Goal: Task Accomplishment & Management: Use online tool/utility

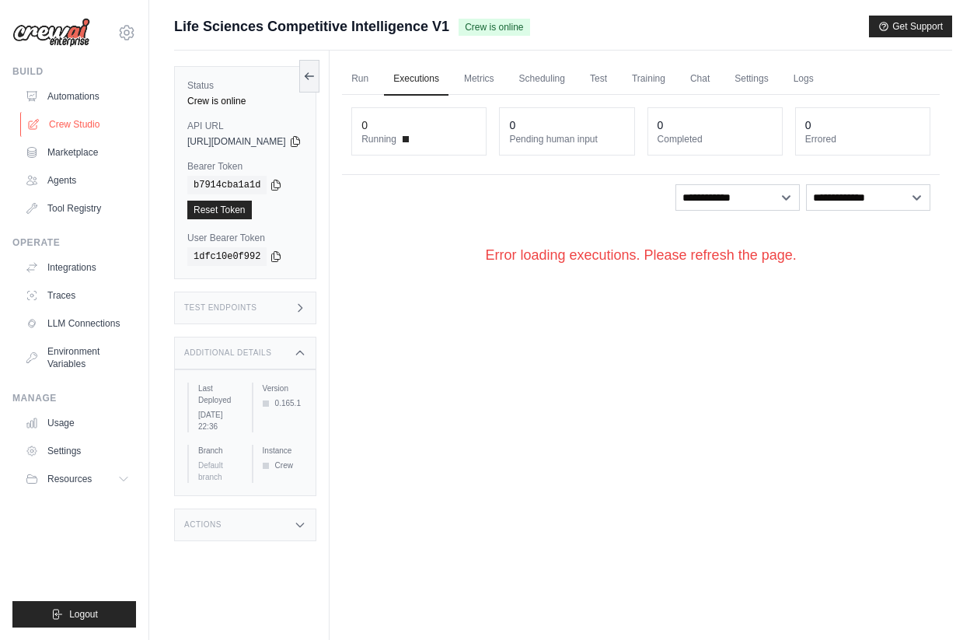
click at [67, 120] on link "Crew Studio" at bounding box center [78, 124] width 117 height 25
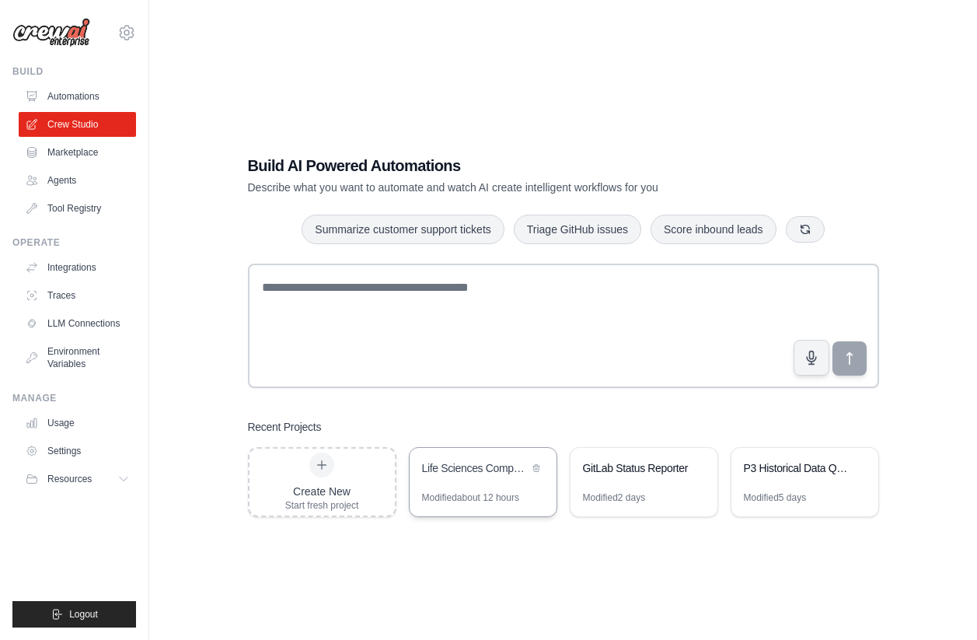
click at [465, 484] on div "Life Sciences Competitive Intelligence" at bounding box center [483, 470] width 147 height 44
click at [54, 88] on link "Automations" at bounding box center [78, 96] width 117 height 25
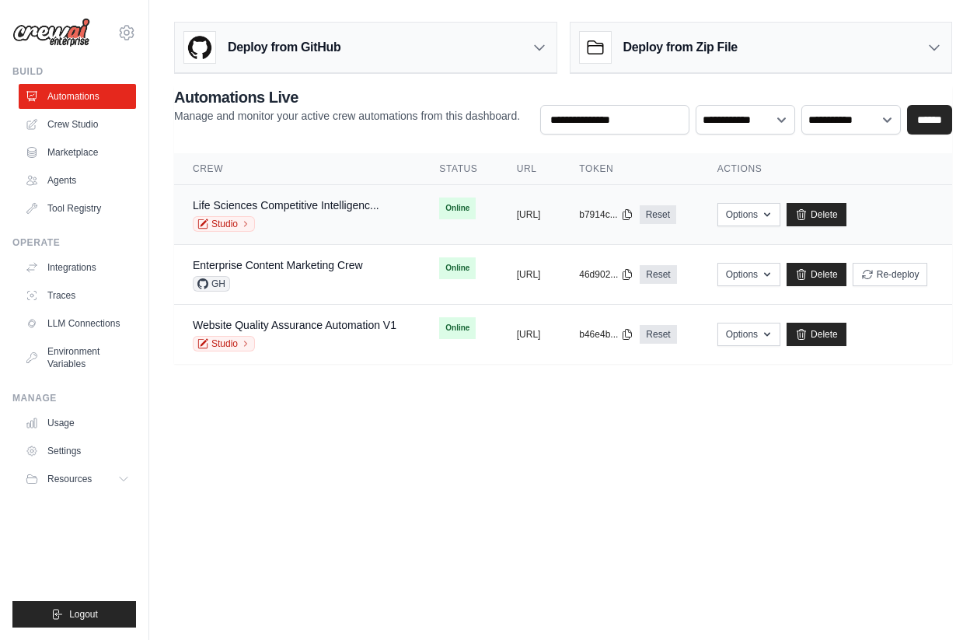
click at [348, 215] on div "Life Sciences Competitive Intelligenc... Studio" at bounding box center [286, 214] width 187 height 34
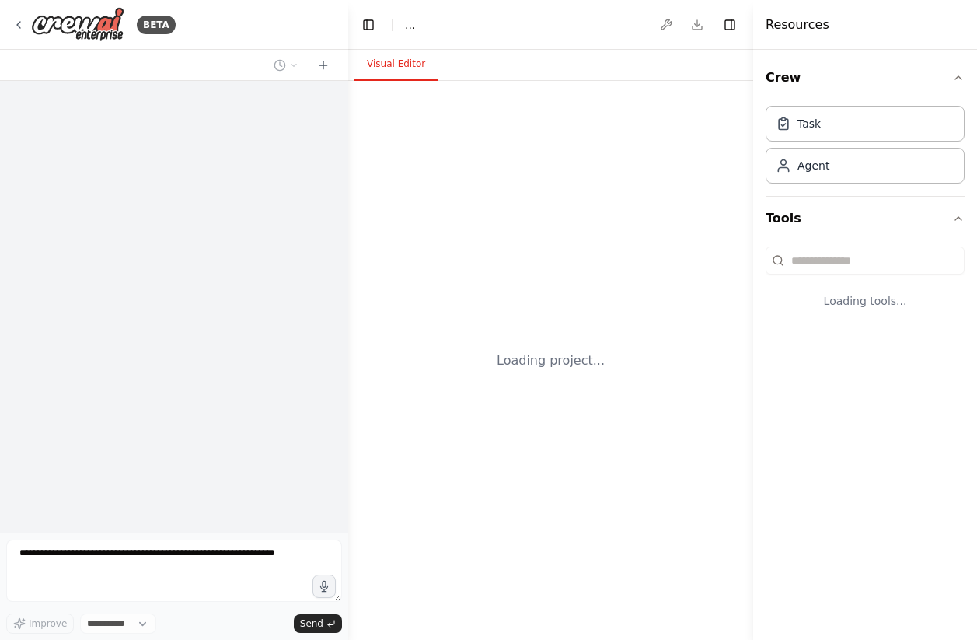
select select "****"
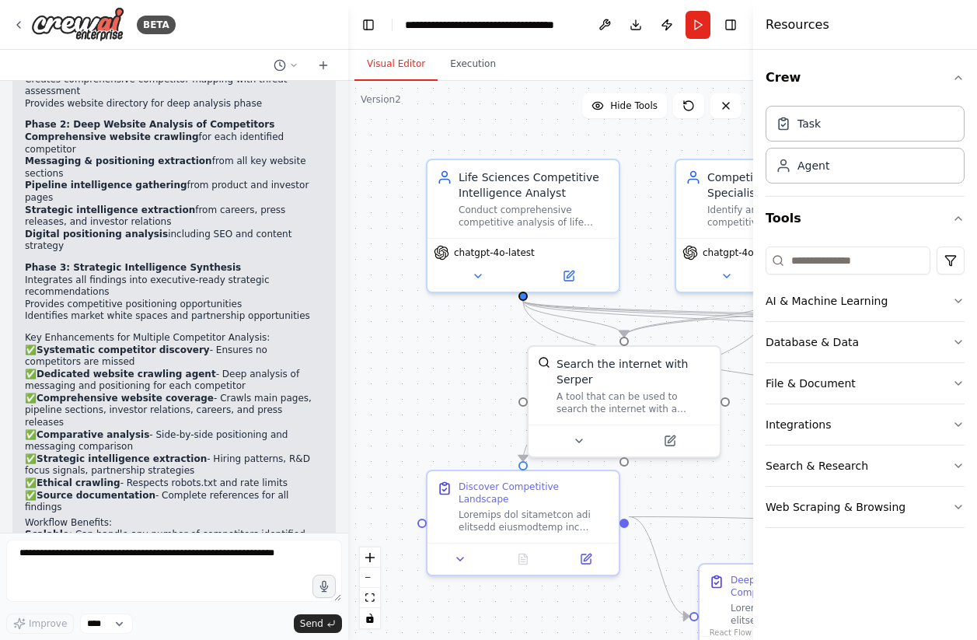
scroll to position [3525, 0]
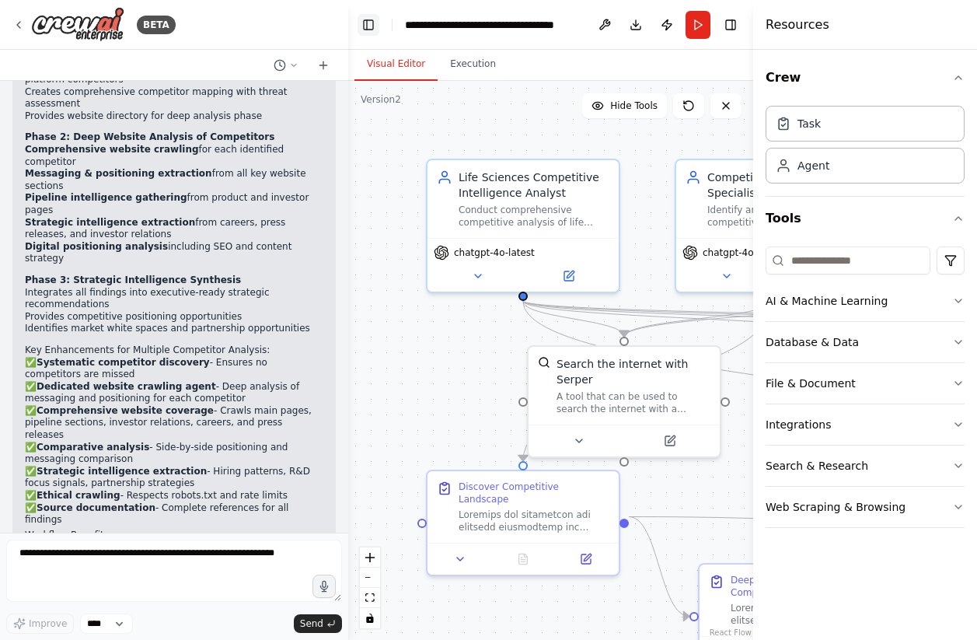
click at [368, 23] on button "Toggle Left Sidebar" at bounding box center [369, 25] width 22 height 22
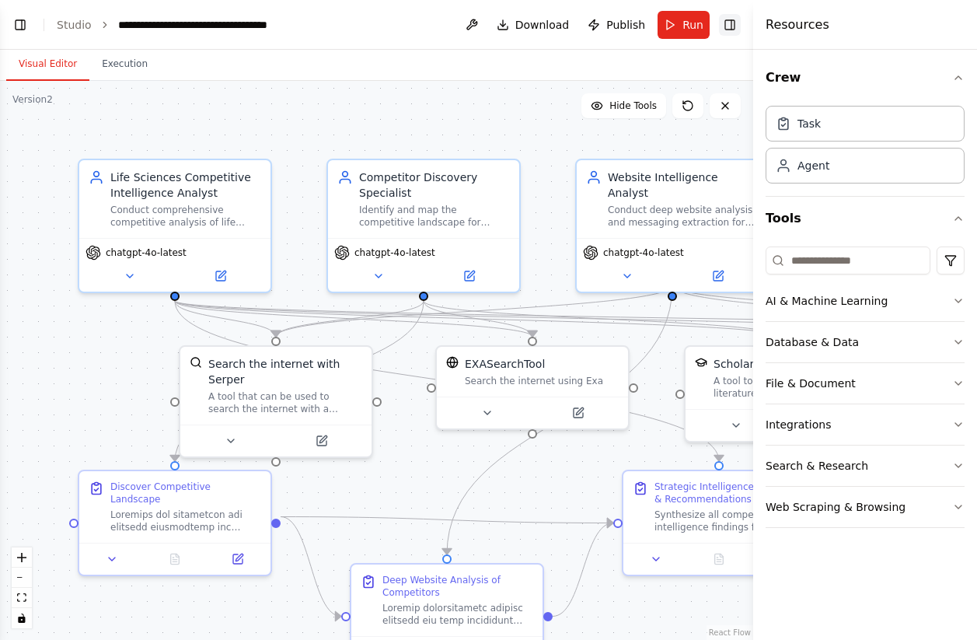
click at [735, 29] on button "Toggle Right Sidebar" at bounding box center [730, 25] width 22 height 22
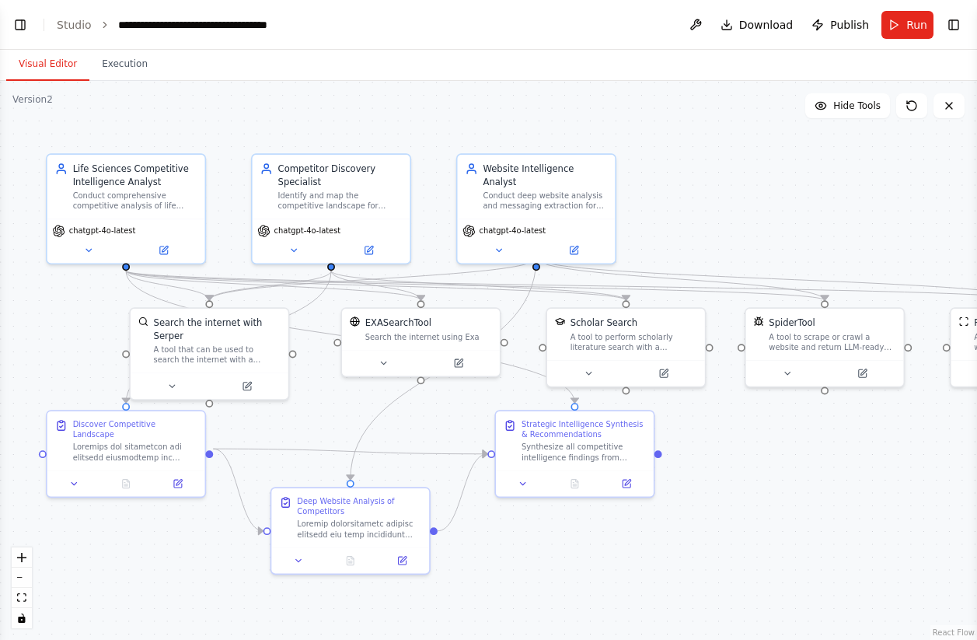
drag, startPoint x: 689, startPoint y: 335, endPoint x: 527, endPoint y: 331, distance: 161.7
click at [527, 331] on div ".deletable-edge-delete-btn { width: 20px; height: 20px; border: 0px solid #ffff…" at bounding box center [488, 360] width 977 height 559
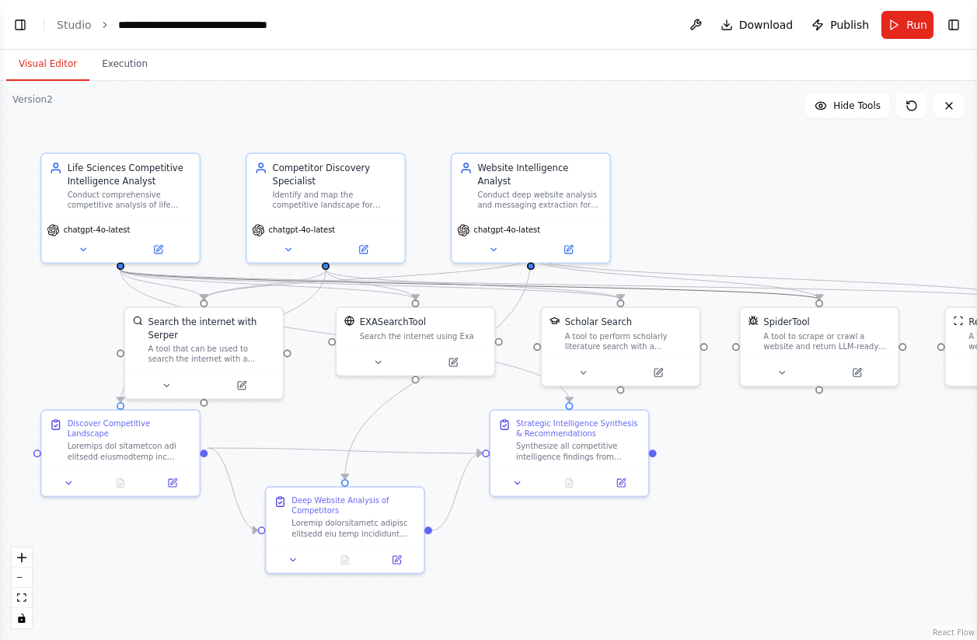
drag, startPoint x: 718, startPoint y: 297, endPoint x: 604, endPoint y: 295, distance: 113.5
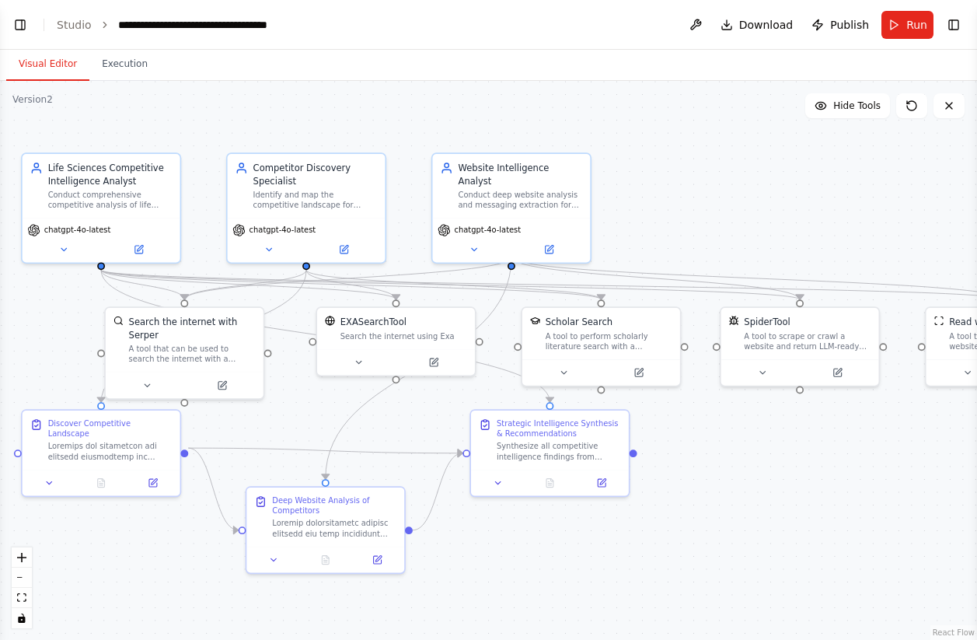
drag, startPoint x: 714, startPoint y: 223, endPoint x: 578, endPoint y: 221, distance: 135.3
click at [578, 221] on div ".deletable-edge-delete-btn { width: 20px; height: 20px; border: 0px solid #ffff…" at bounding box center [488, 360] width 977 height 559
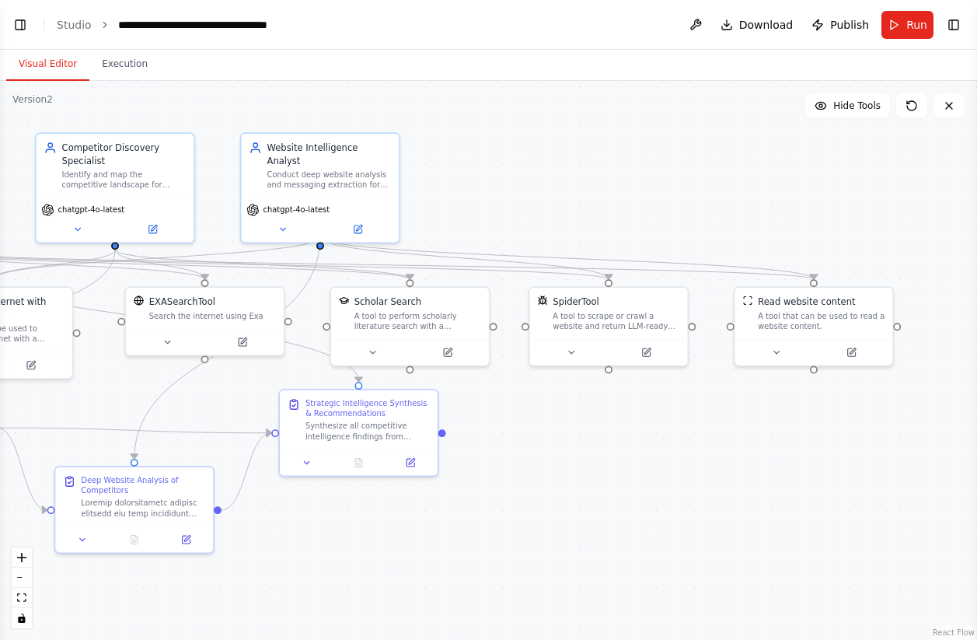
drag, startPoint x: 805, startPoint y: 245, endPoint x: 729, endPoint y: 229, distance: 77.2
click at [729, 228] on div ".deletable-edge-delete-btn { width: 20px; height: 20px; border: 0px solid #ffff…" at bounding box center [488, 360] width 977 height 559
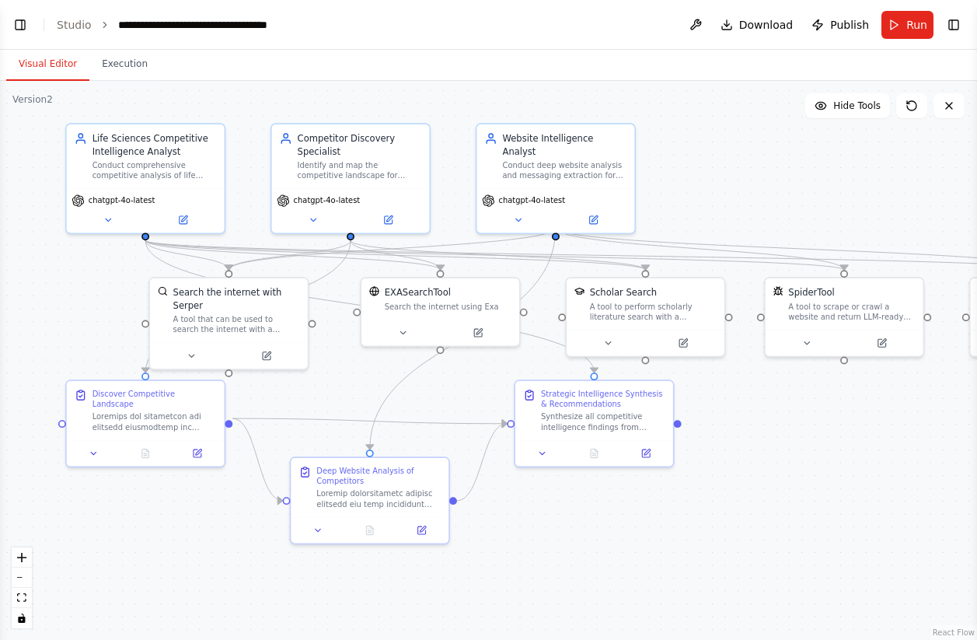
drag, startPoint x: 515, startPoint y: 169, endPoint x: 750, endPoint y: 159, distance: 235.8
click at [750, 159] on div ".deletable-edge-delete-btn { width: 20px; height: 20px; border: 0px solid #ffff…" at bounding box center [488, 360] width 977 height 559
click at [310, 220] on icon at bounding box center [313, 217] width 10 height 10
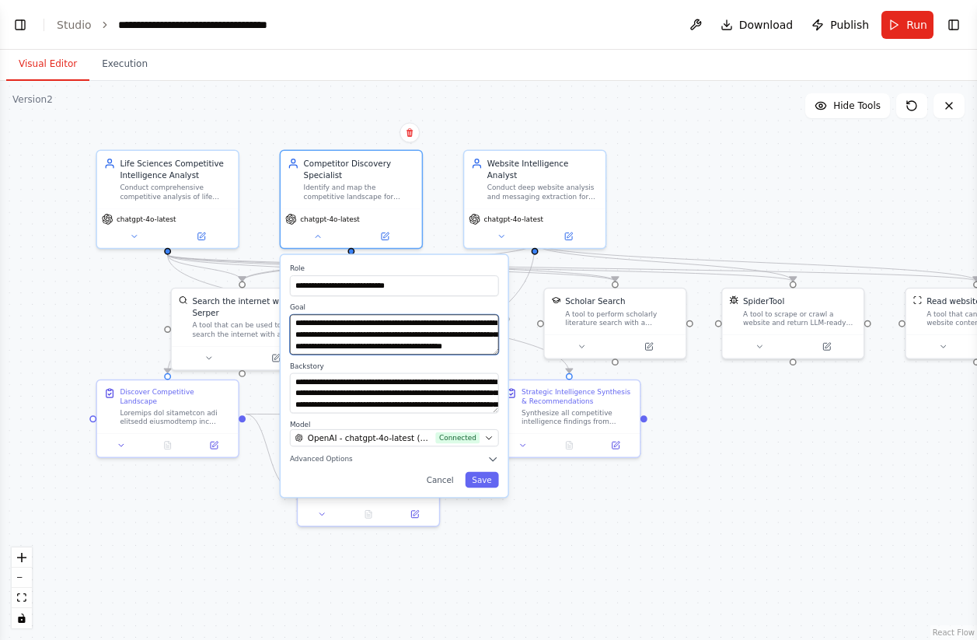
click at [358, 337] on textarea "**********" at bounding box center [394, 334] width 209 height 40
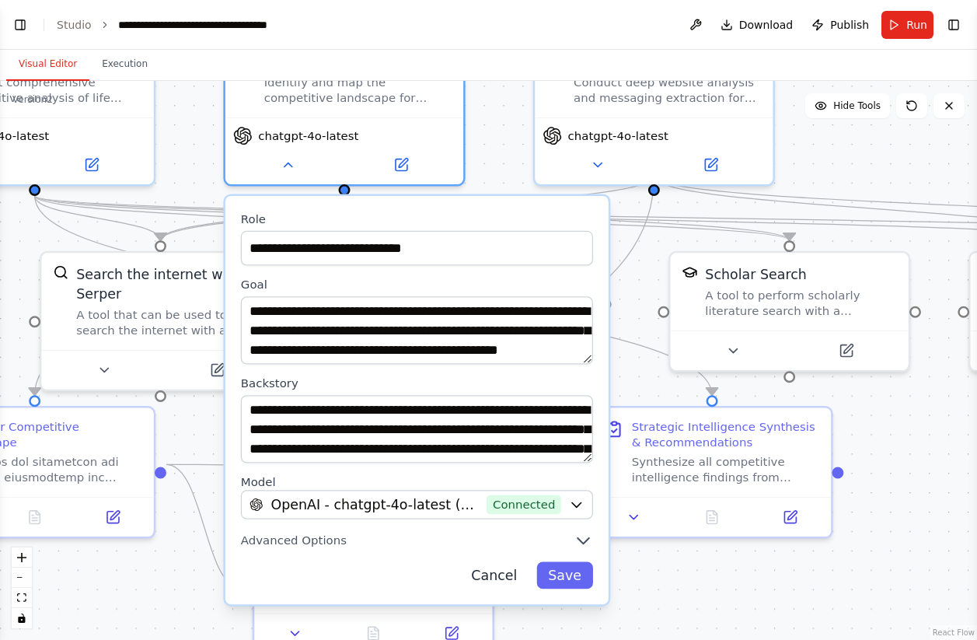
click at [510, 571] on button "Cancel" at bounding box center [493, 574] width 69 height 27
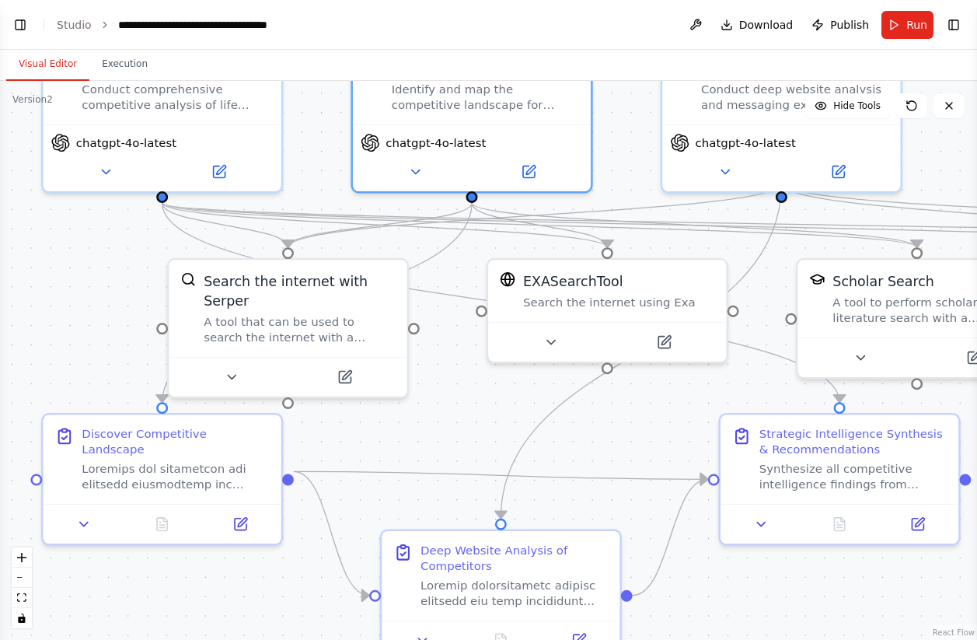
drag, startPoint x: 501, startPoint y: 170, endPoint x: 627, endPoint y: 177, distance: 126.1
click at [627, 177] on div ".deletable-edge-delete-btn { width: 20px; height: 20px; border: 0px solid #ffff…" at bounding box center [488, 360] width 977 height 559
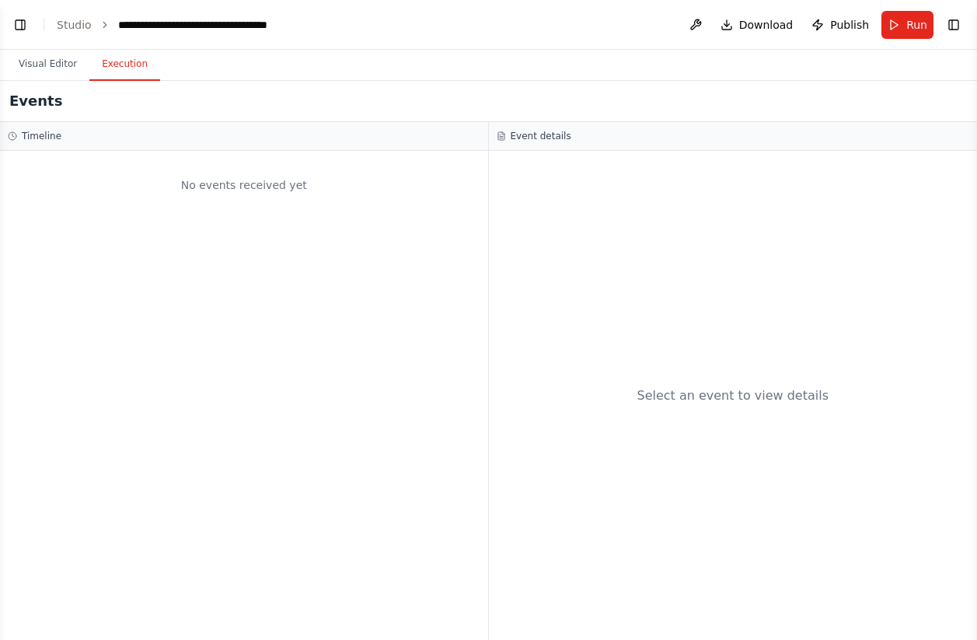
click at [152, 62] on button "Execution" at bounding box center [124, 64] width 71 height 33
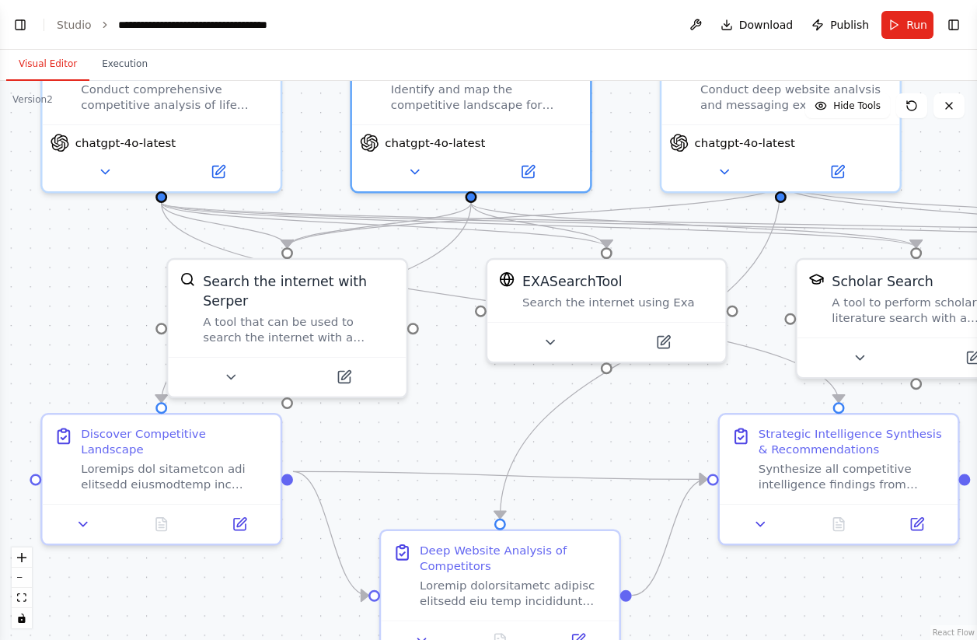
click at [67, 67] on button "Visual Editor" at bounding box center [47, 64] width 83 height 33
click at [30, 30] on button "Toggle Left Sidebar" at bounding box center [20, 25] width 22 height 22
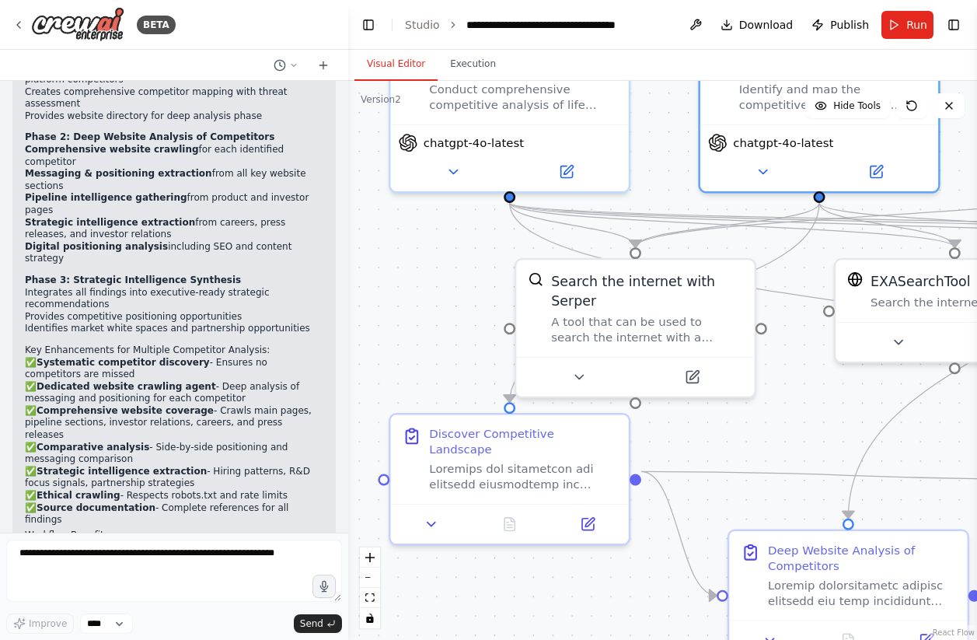
click at [8, 12] on div "BETA" at bounding box center [174, 25] width 348 height 50
click at [9, 16] on div "BETA" at bounding box center [174, 25] width 348 height 50
click at [16, 19] on icon at bounding box center [18, 25] width 12 height 12
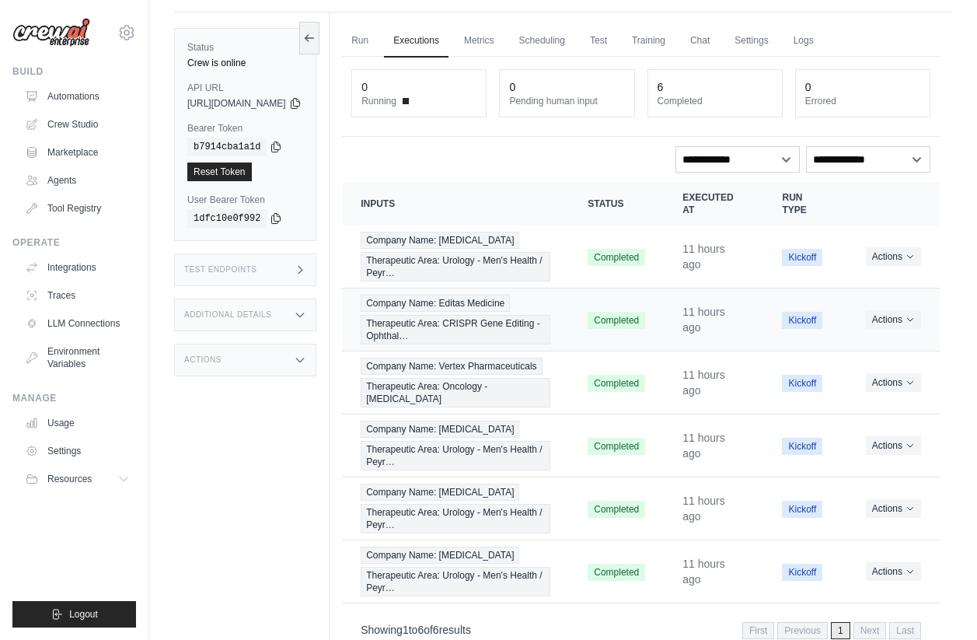
scroll to position [42, 0]
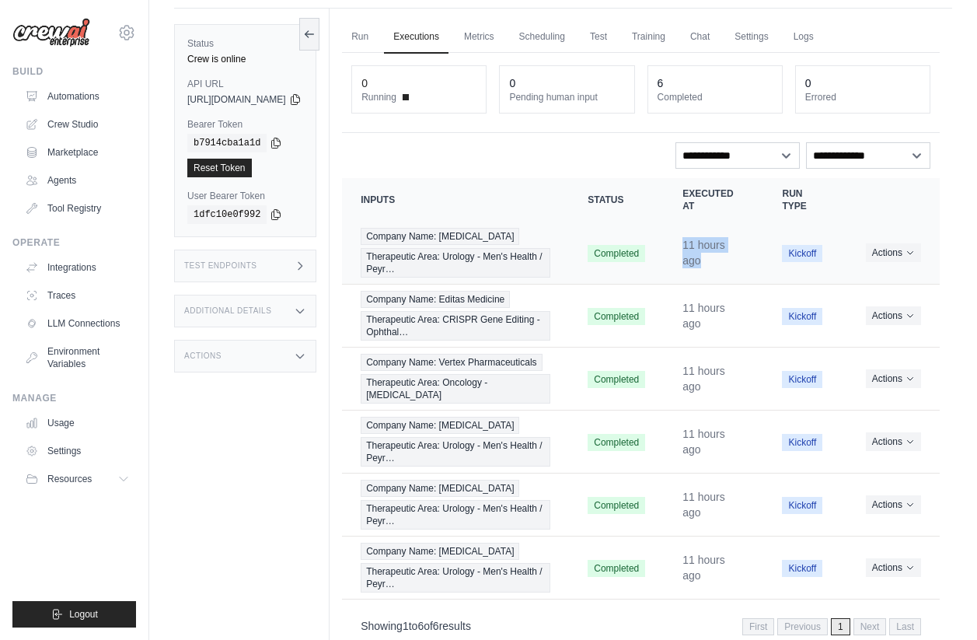
drag, startPoint x: 690, startPoint y: 248, endPoint x: 729, endPoint y: 264, distance: 41.9
click at [729, 264] on td "11 hours ago" at bounding box center [714, 253] width 100 height 63
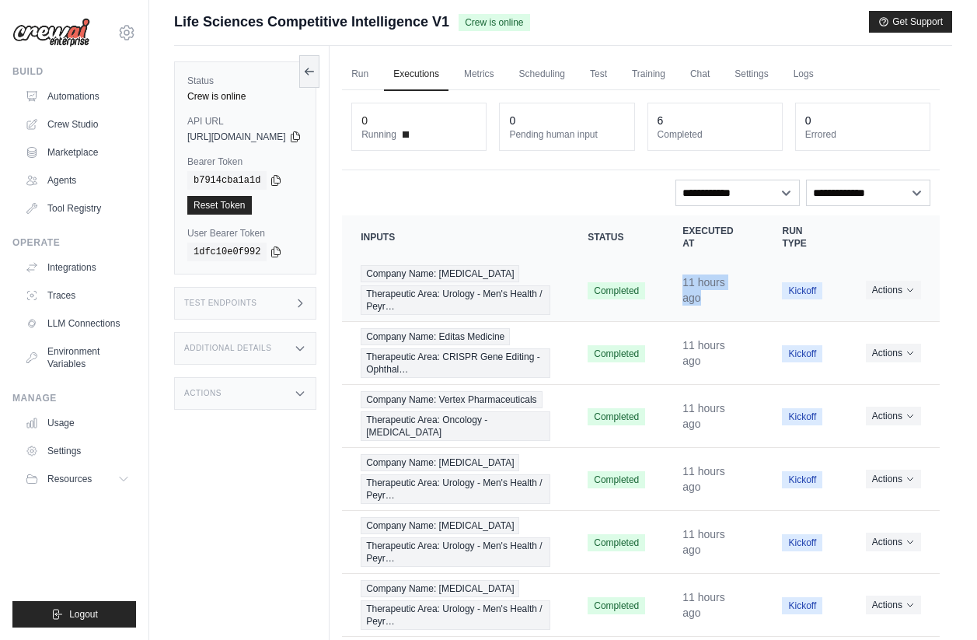
scroll to position [3, 0]
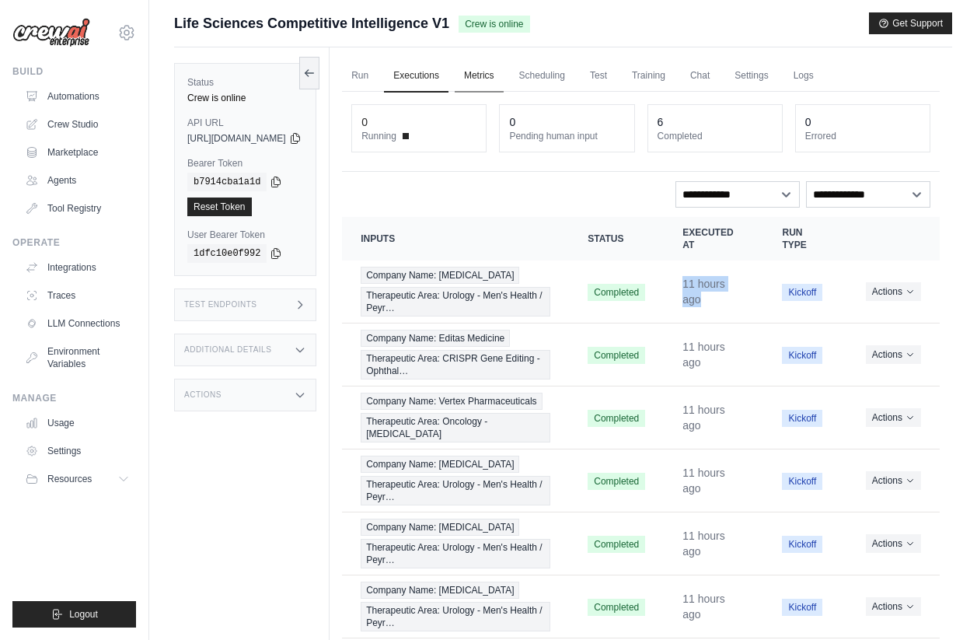
click at [504, 74] on link "Metrics" at bounding box center [479, 76] width 49 height 33
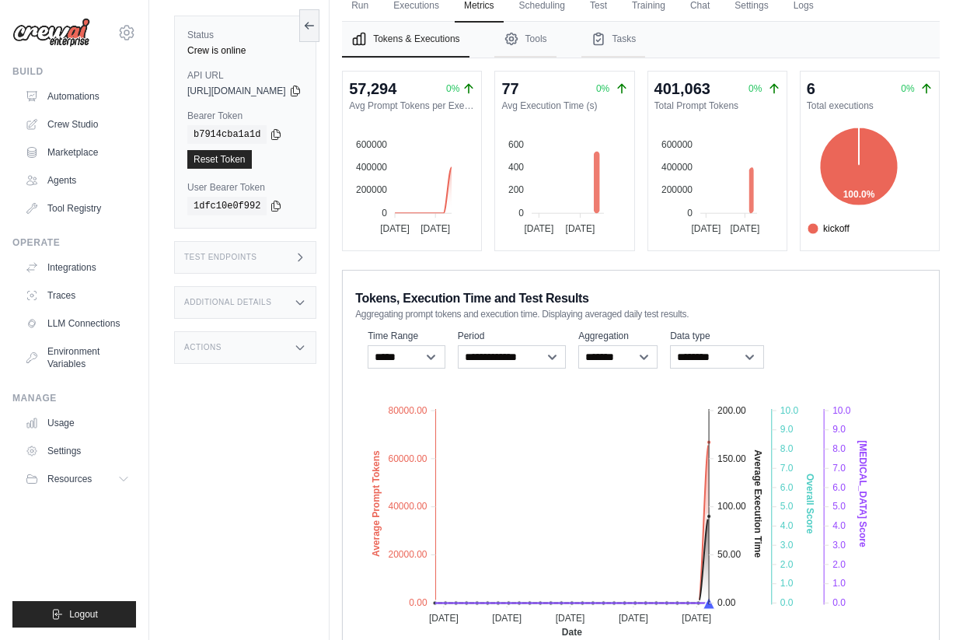
scroll to position [31, 0]
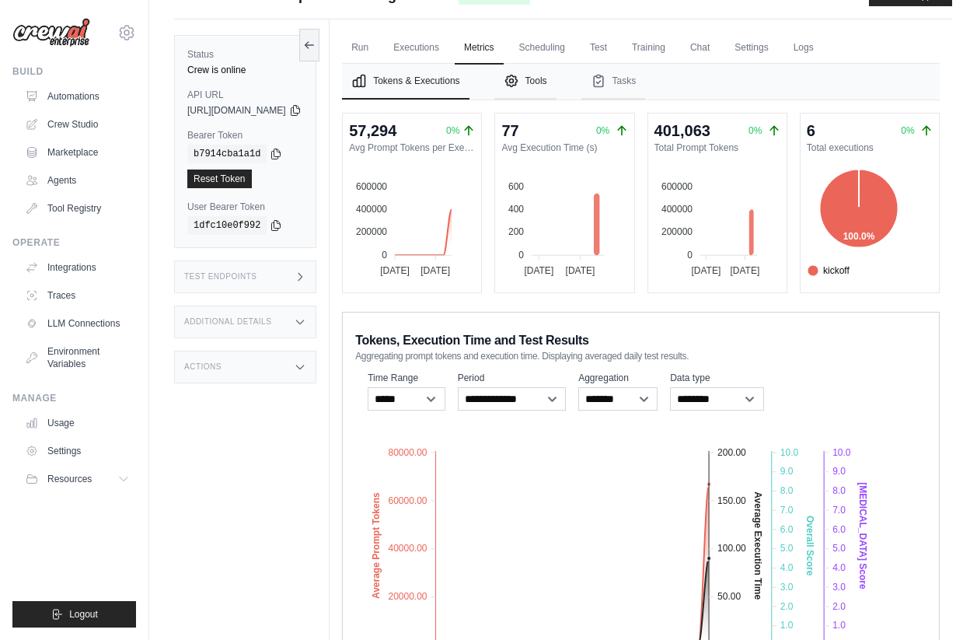
click at [557, 93] on button "Tools" at bounding box center [525, 82] width 62 height 36
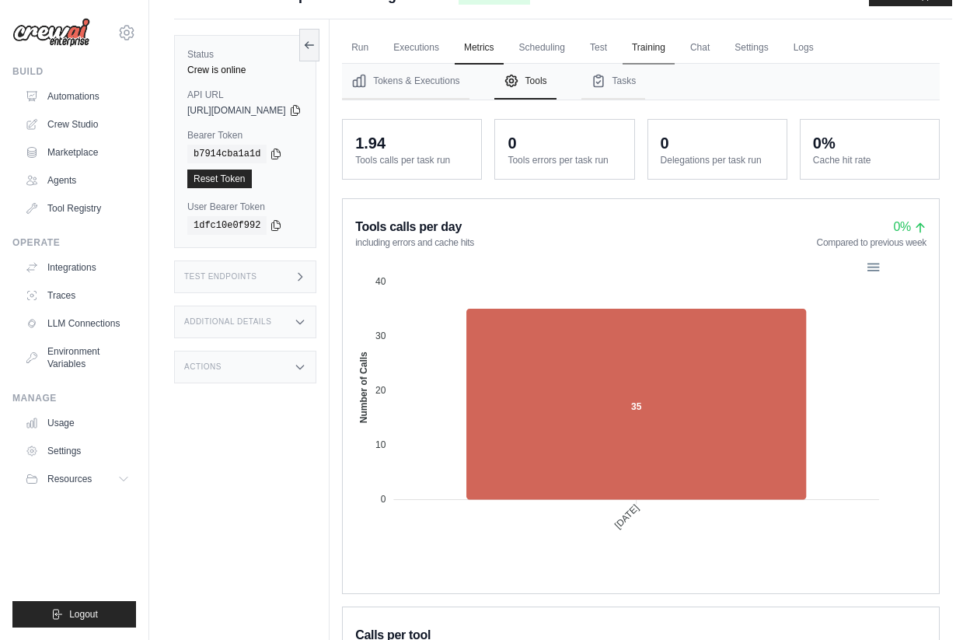
click at [674, 50] on link "Training" at bounding box center [649, 48] width 52 height 33
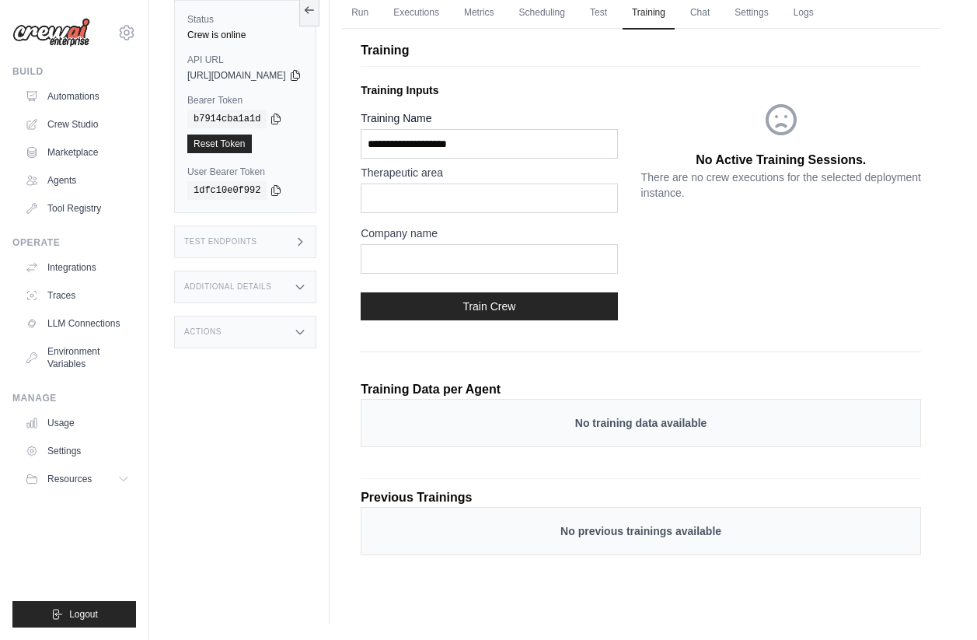
scroll to position [40, 0]
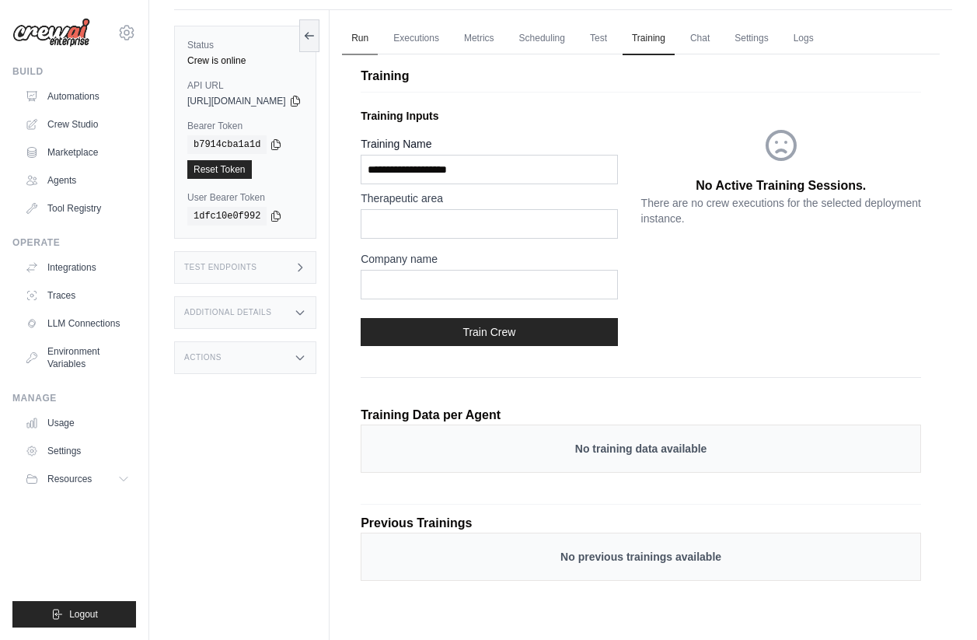
click at [378, 27] on link "Run" at bounding box center [360, 39] width 36 height 33
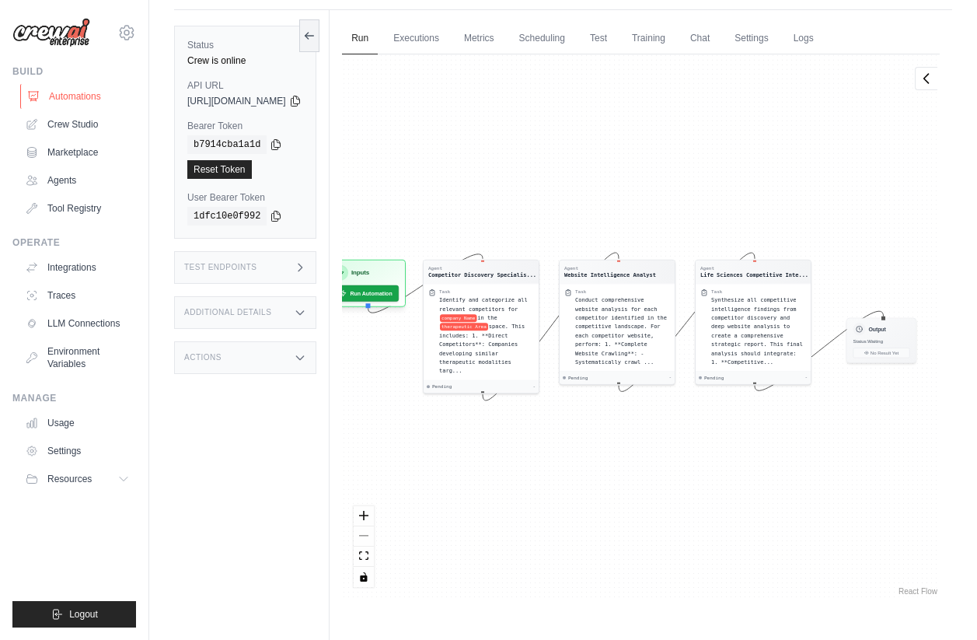
click at [68, 96] on link "Automations" at bounding box center [78, 96] width 117 height 25
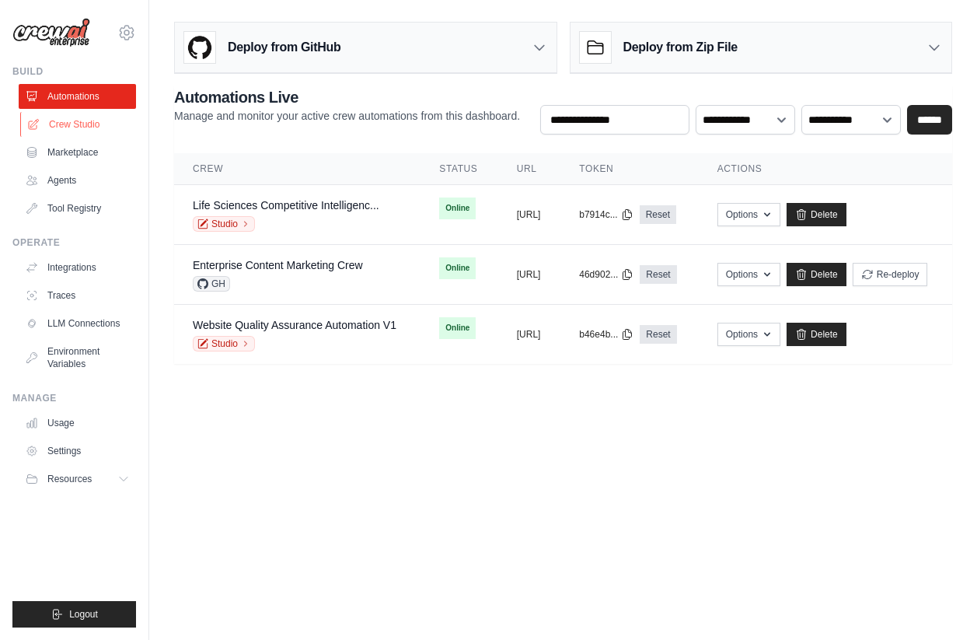
click at [75, 129] on link "Crew Studio" at bounding box center [78, 124] width 117 height 25
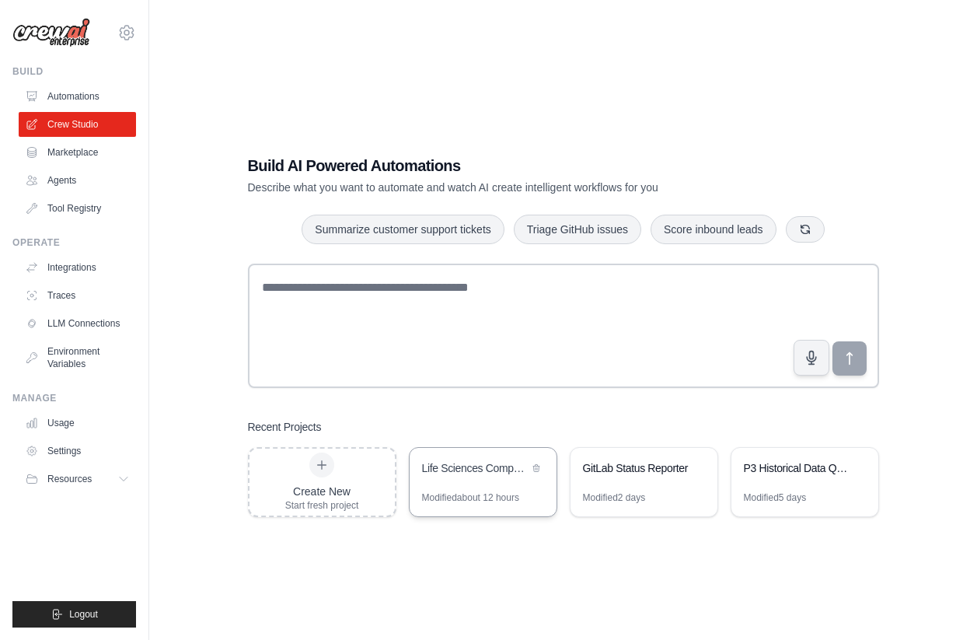
click at [472, 479] on div "Life Sciences Competitive Intelligence" at bounding box center [483, 470] width 147 height 44
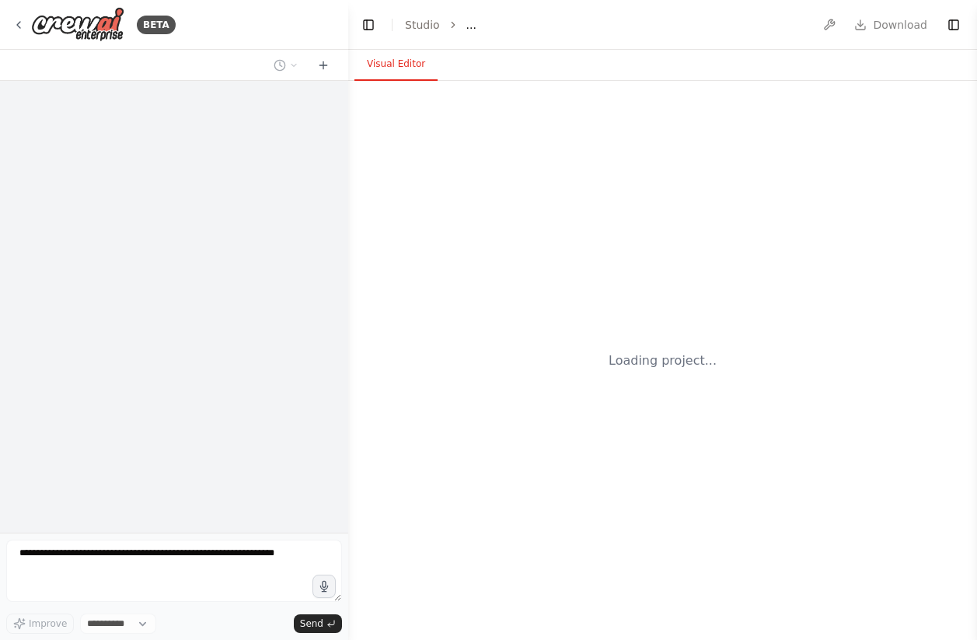
select select "****"
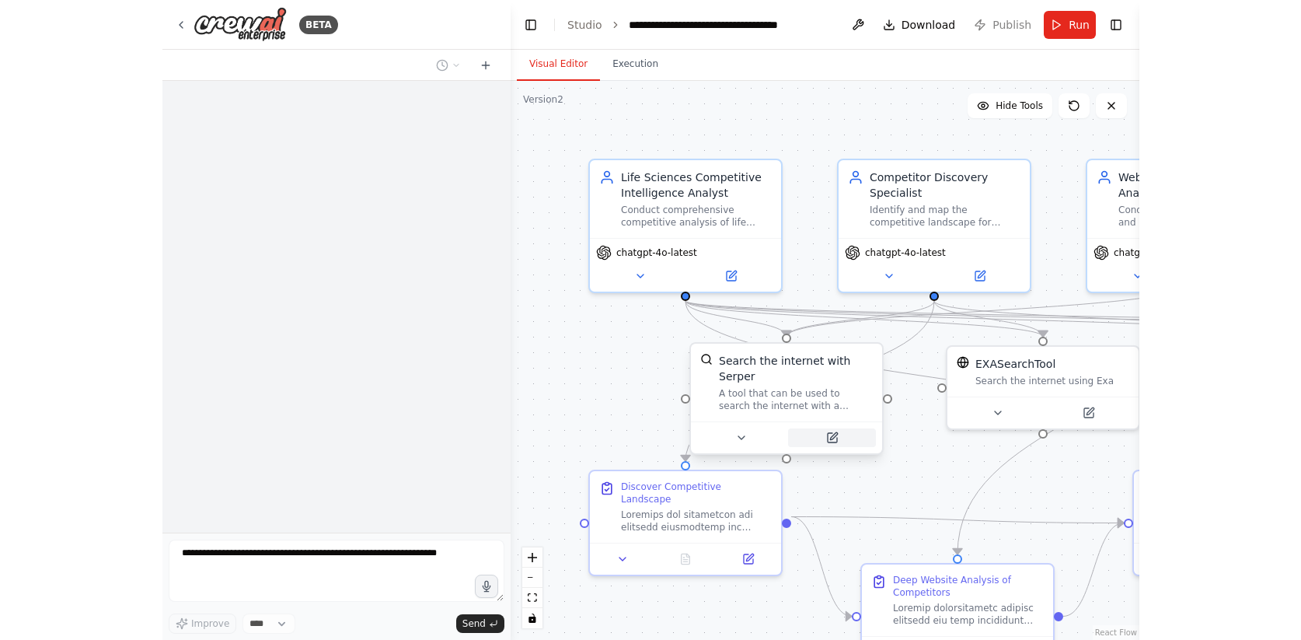
scroll to position [2684, 0]
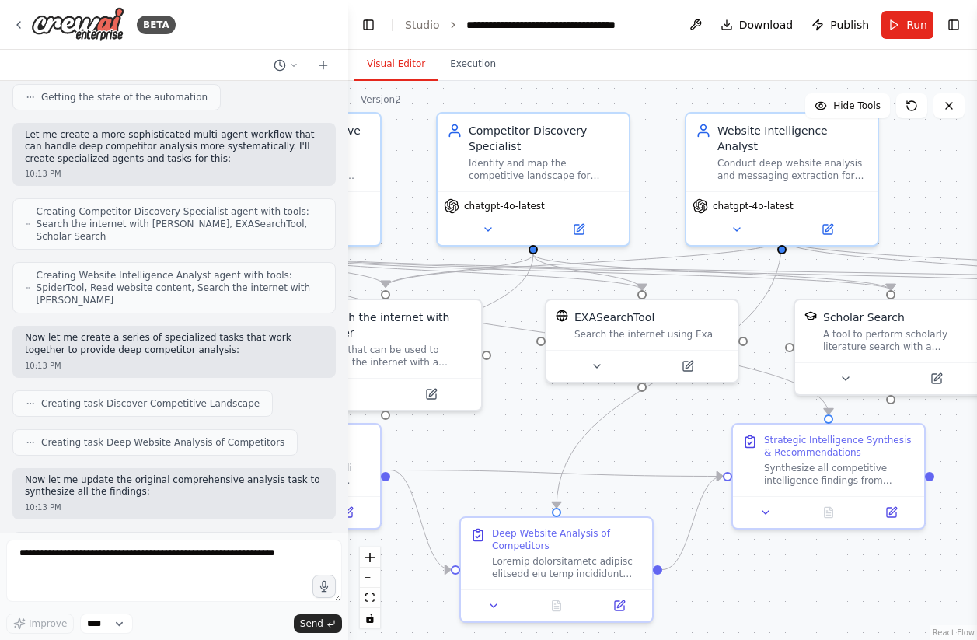
drag, startPoint x: 757, startPoint y: 443, endPoint x: 519, endPoint y: 396, distance: 242.4
click at [519, 396] on div ".deletable-edge-delete-btn { width: 20px; height: 20px; border: 0px solid #ffff…" at bounding box center [662, 360] width 629 height 559
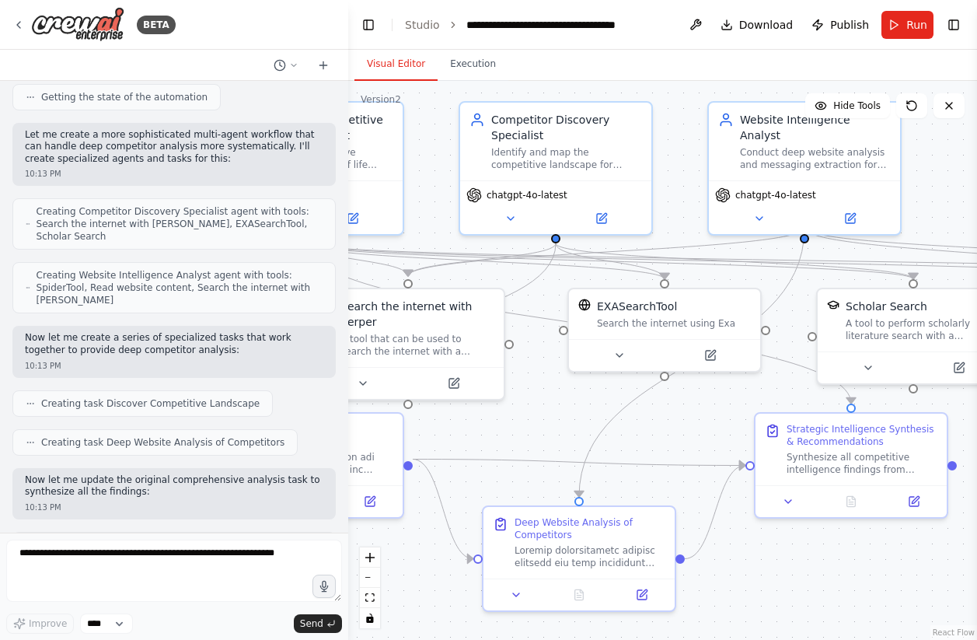
drag, startPoint x: 554, startPoint y: 414, endPoint x: 576, endPoint y: 403, distance: 25.4
click at [576, 403] on div ".deletable-edge-delete-btn { width: 20px; height: 20px; border: 0px solid #ffff…" at bounding box center [662, 360] width 629 height 559
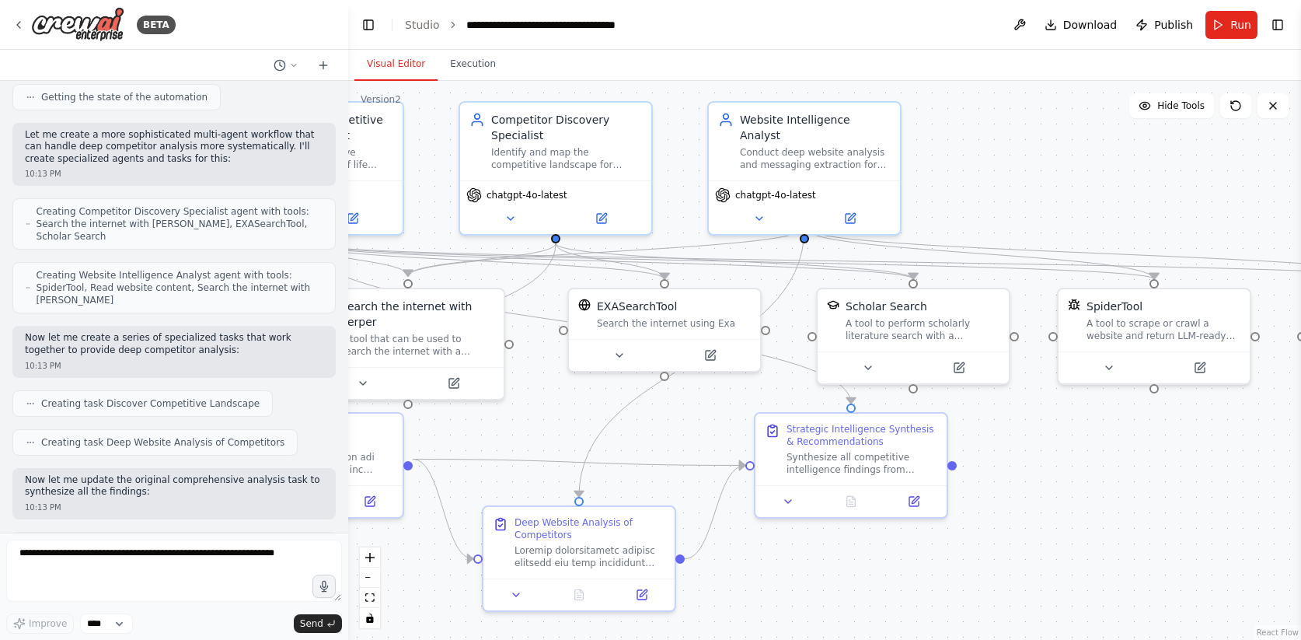
scroll to position [2685, 0]
click at [905, 51] on div "Visual Editor Execution" at bounding box center [824, 65] width 953 height 31
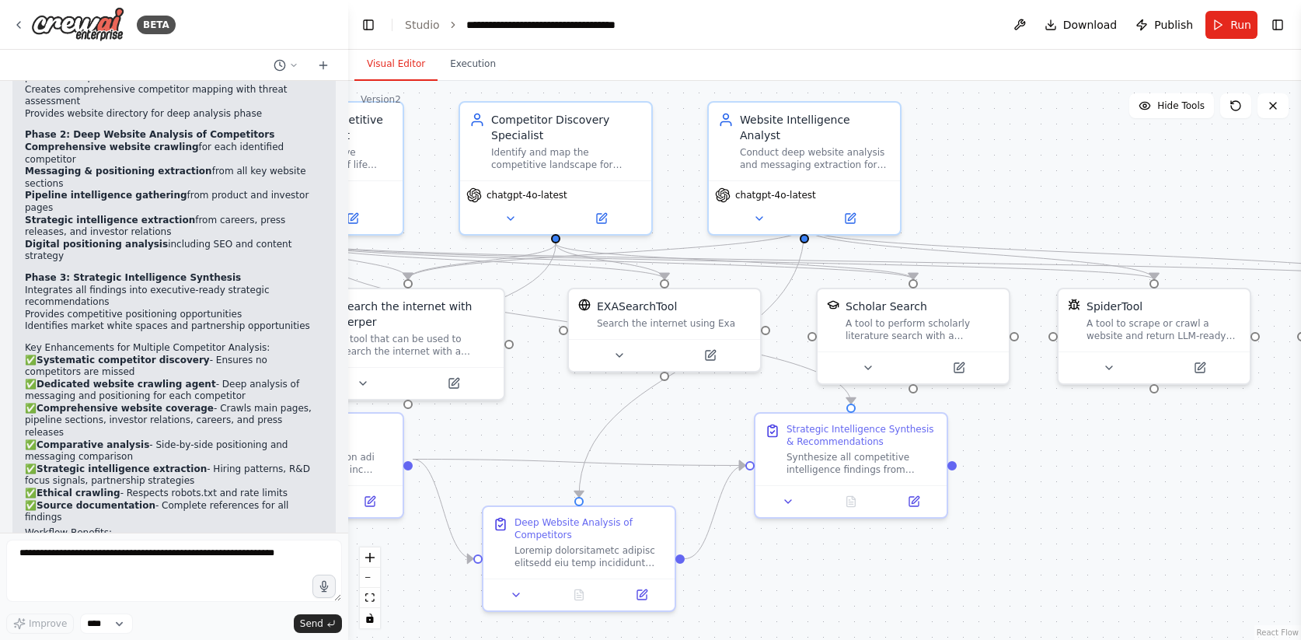
scroll to position [2887, 0]
